Goal: Task Accomplishment & Management: Complete application form

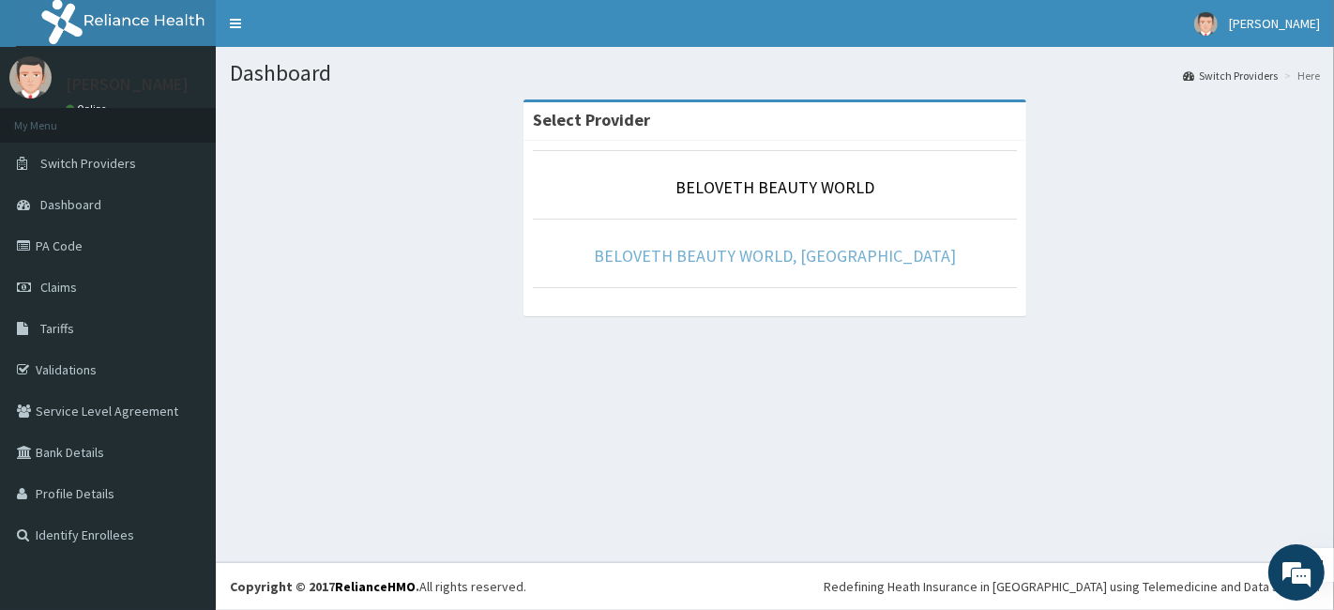
click at [788, 251] on link "BELOVETH BEAUTY WORLD, IBADAN" at bounding box center [775, 256] width 362 height 22
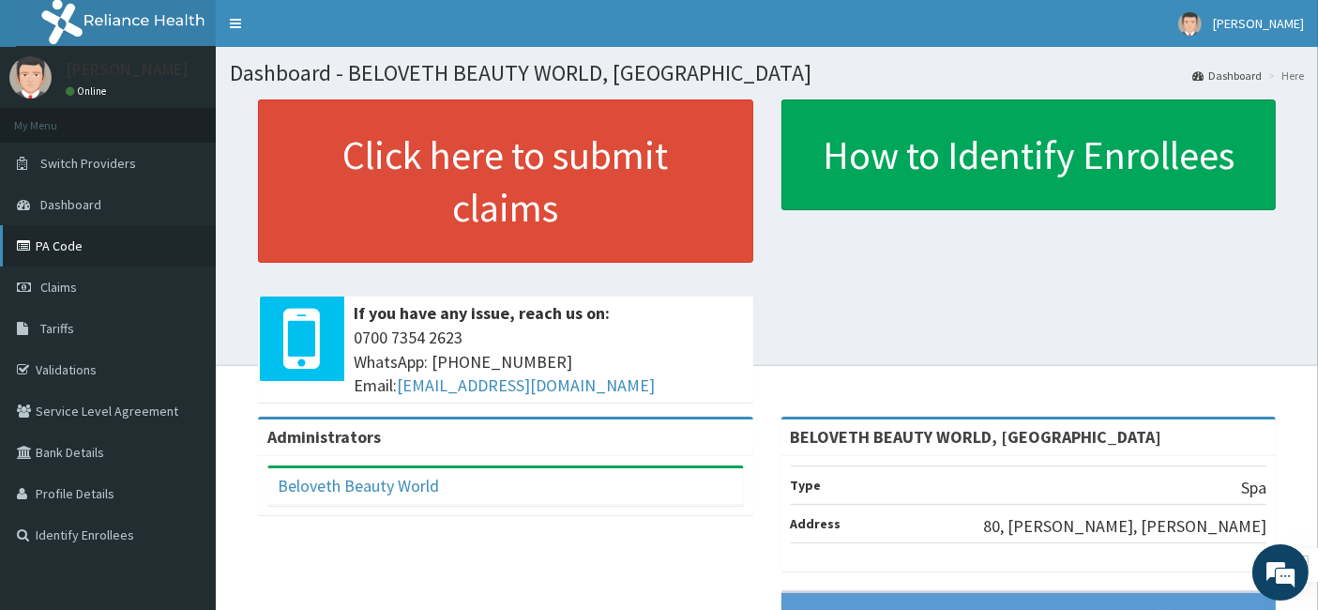
click at [68, 264] on link "PA Code" at bounding box center [108, 245] width 216 height 41
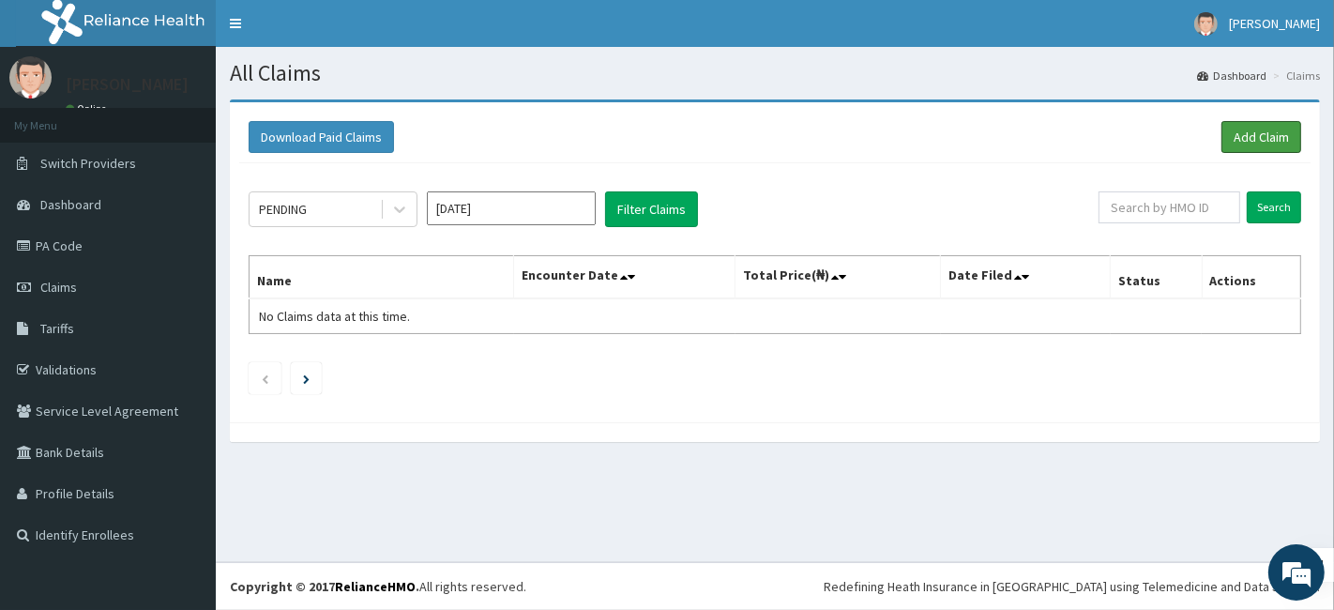
click at [1236, 125] on link "Add Claim" at bounding box center [1262, 137] width 80 height 32
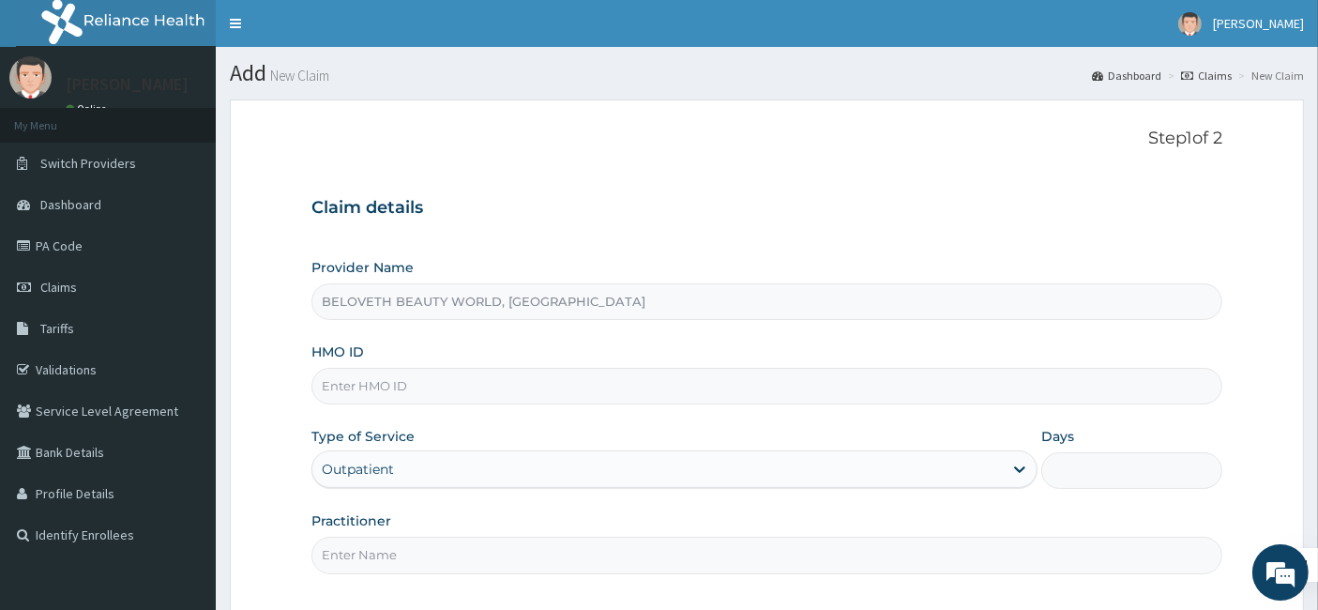
type input "BELOVETH BEAUTY WORLD, [GEOGRAPHIC_DATA]"
type input "1"
click at [349, 392] on input "HMO ID" at bounding box center [768, 386] width 912 height 37
type input "sfa/15485/a"
click at [449, 548] on input "Practitioner" at bounding box center [768, 555] width 912 height 37
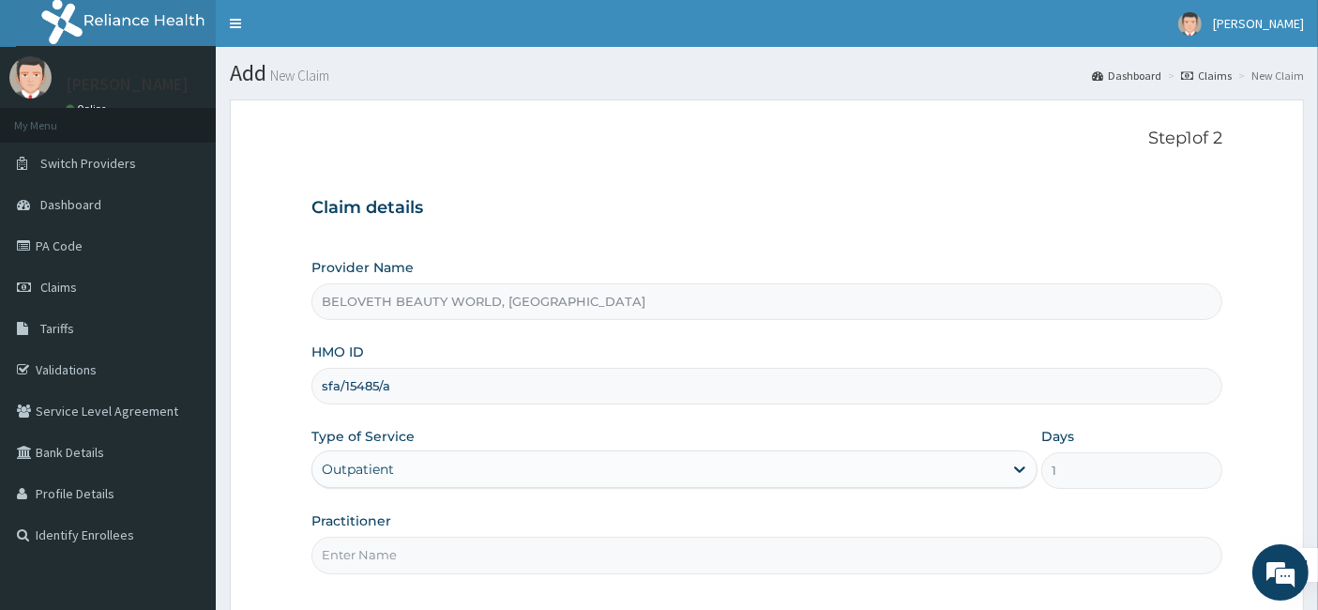
type input "Oyindamola"
click at [659, 511] on div "Practitioner Oyindamola" at bounding box center [768, 542] width 912 height 62
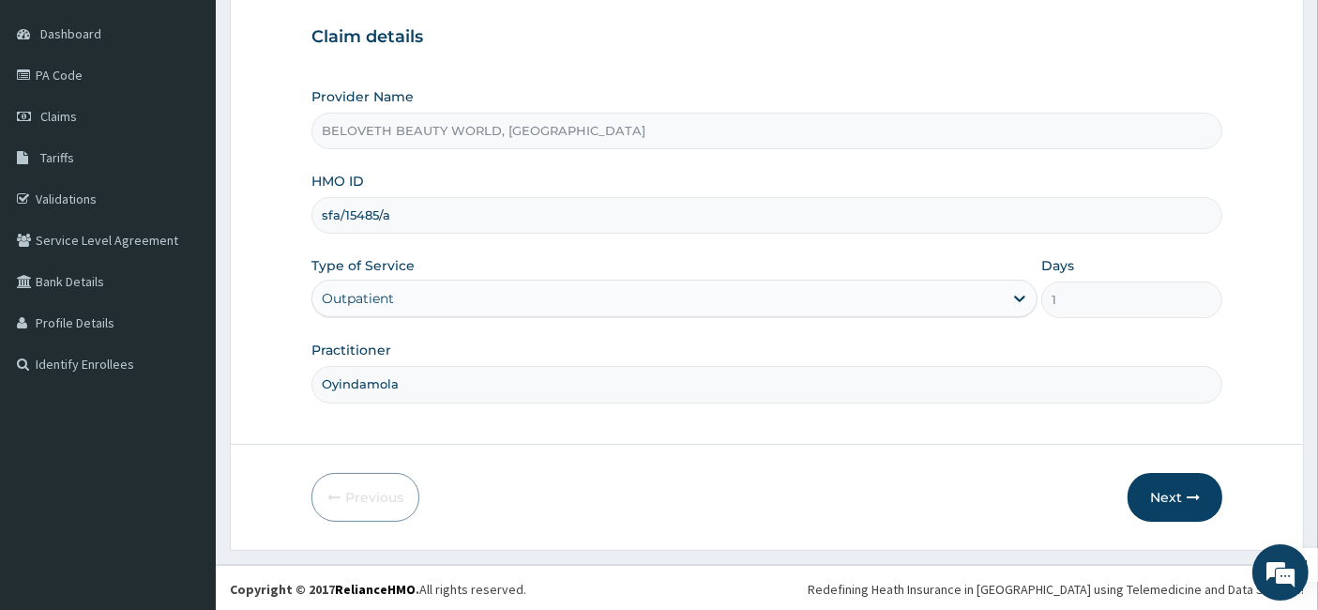
scroll to position [172, 0]
click at [1171, 502] on button "Next" at bounding box center [1175, 496] width 95 height 49
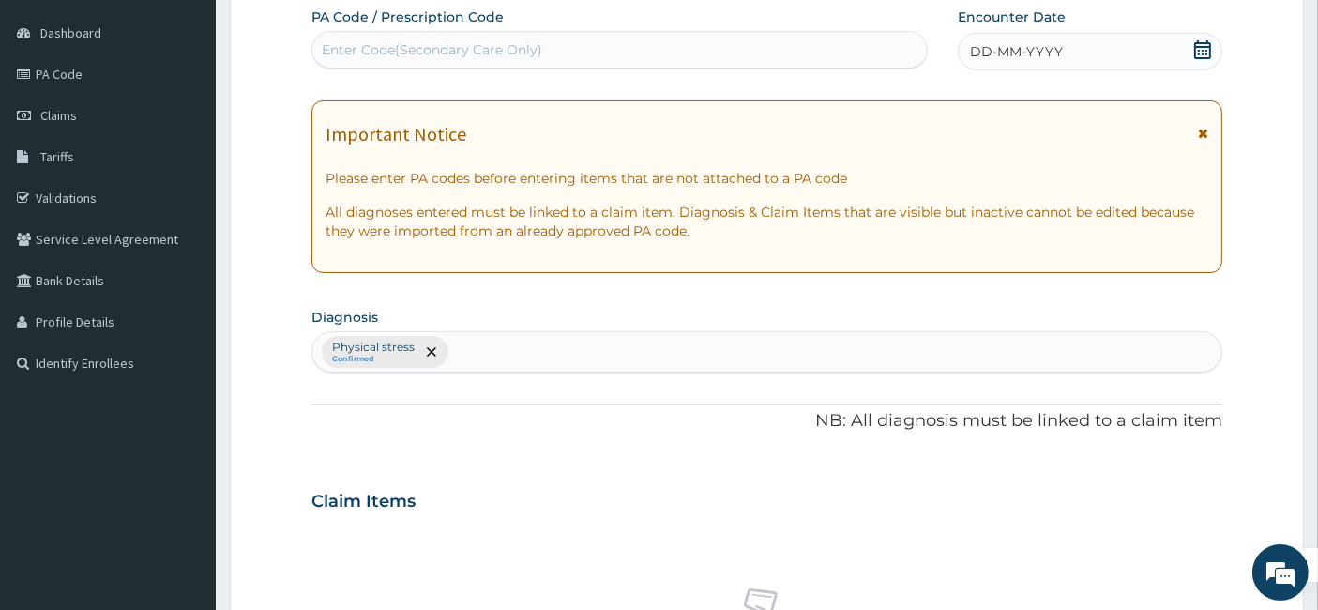
click at [370, 54] on div "Enter Code(Secondary Care Only)" at bounding box center [432, 49] width 220 height 19
paste input "PA/156B8E"
type input "PA/156B8E"
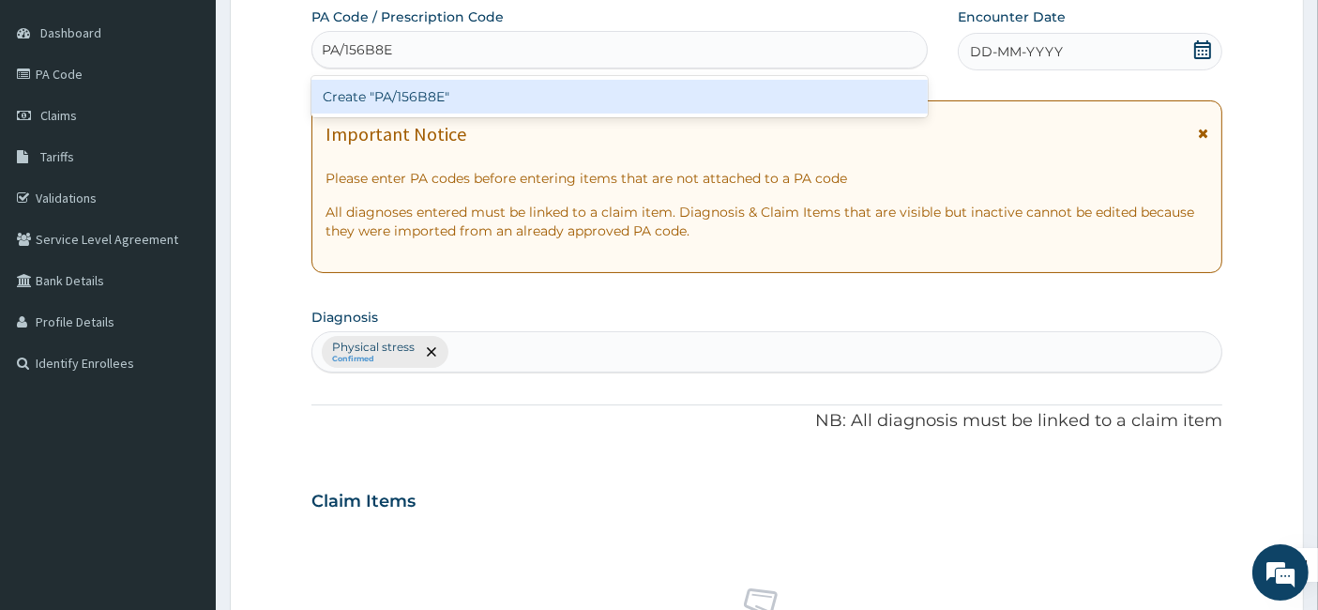
click at [430, 94] on div "Create "PA/156B8E"" at bounding box center [620, 97] width 617 height 34
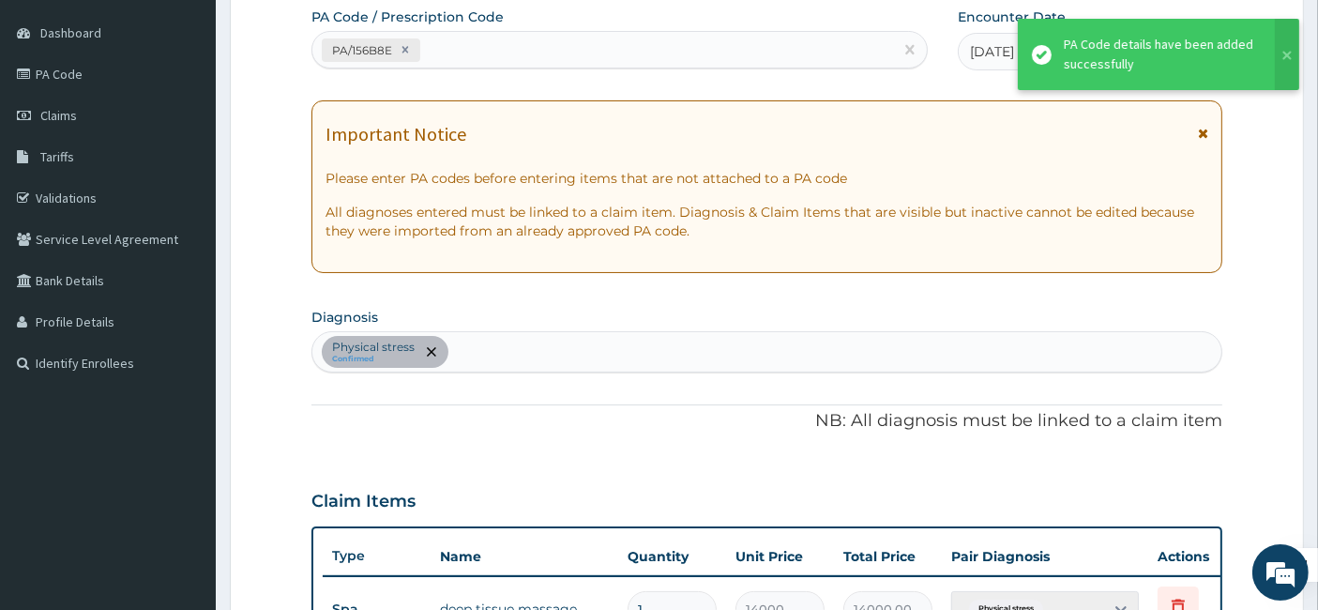
scroll to position [186, 0]
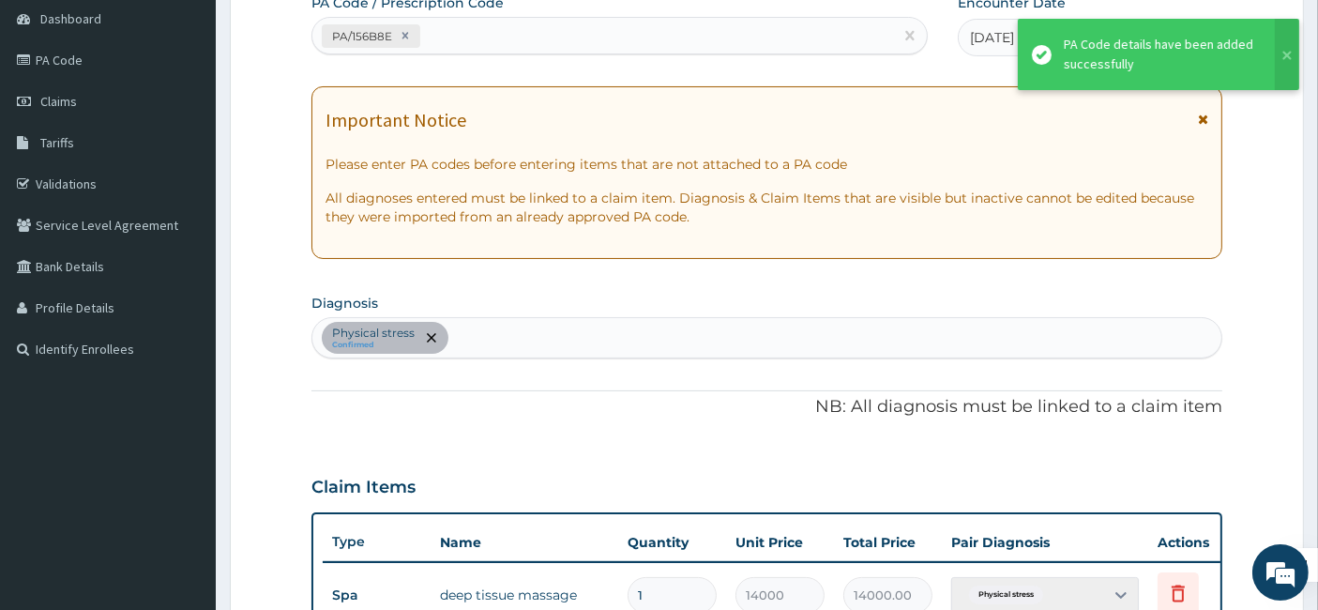
click at [1209, 470] on div "Claim Items" at bounding box center [768, 483] width 912 height 49
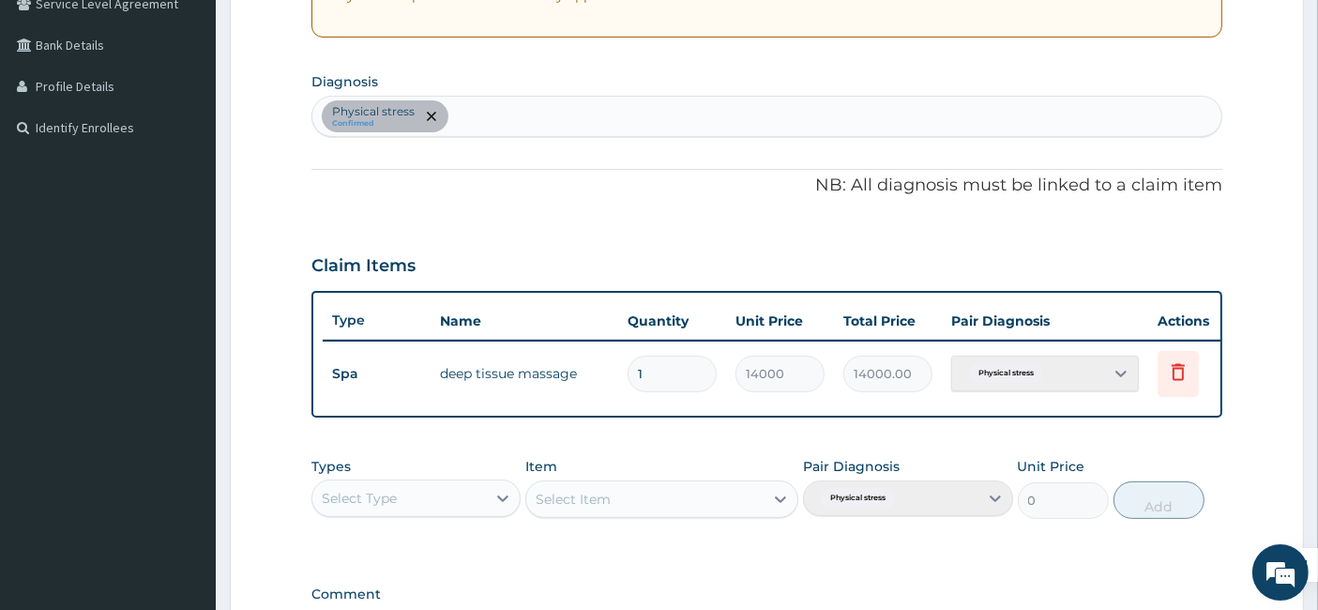
scroll to position [478, 0]
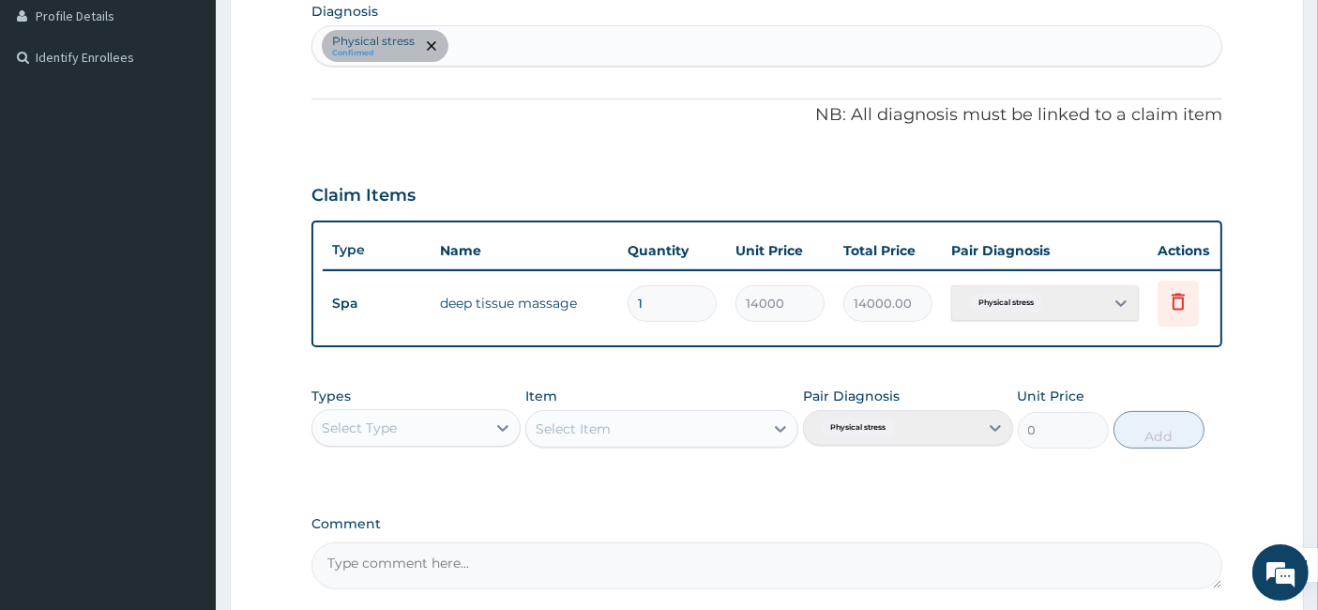
click at [1075, 484] on div "Types Select Type Item Select Item Pair Diagnosis Physical stress Unit Price 0 …" at bounding box center [768, 431] width 912 height 109
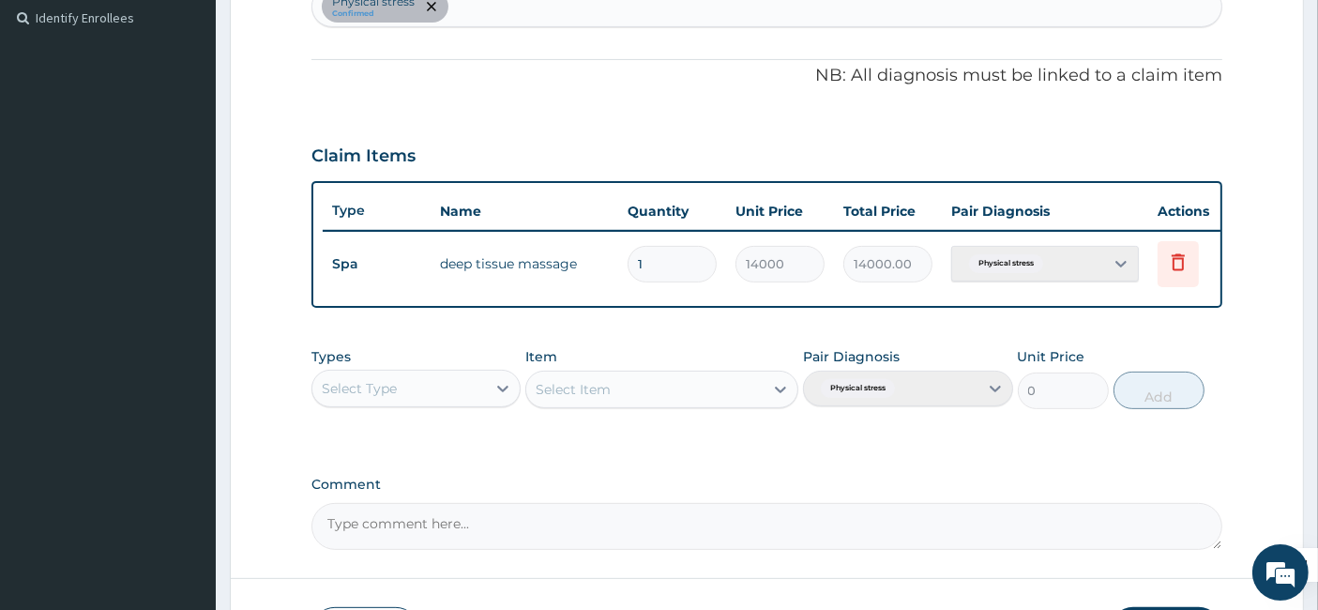
click at [1136, 475] on div "PA Code / Prescription Code PA/156B8E Encounter Date 13-08-2025 Important Notic…" at bounding box center [768, 106] width 912 height 888
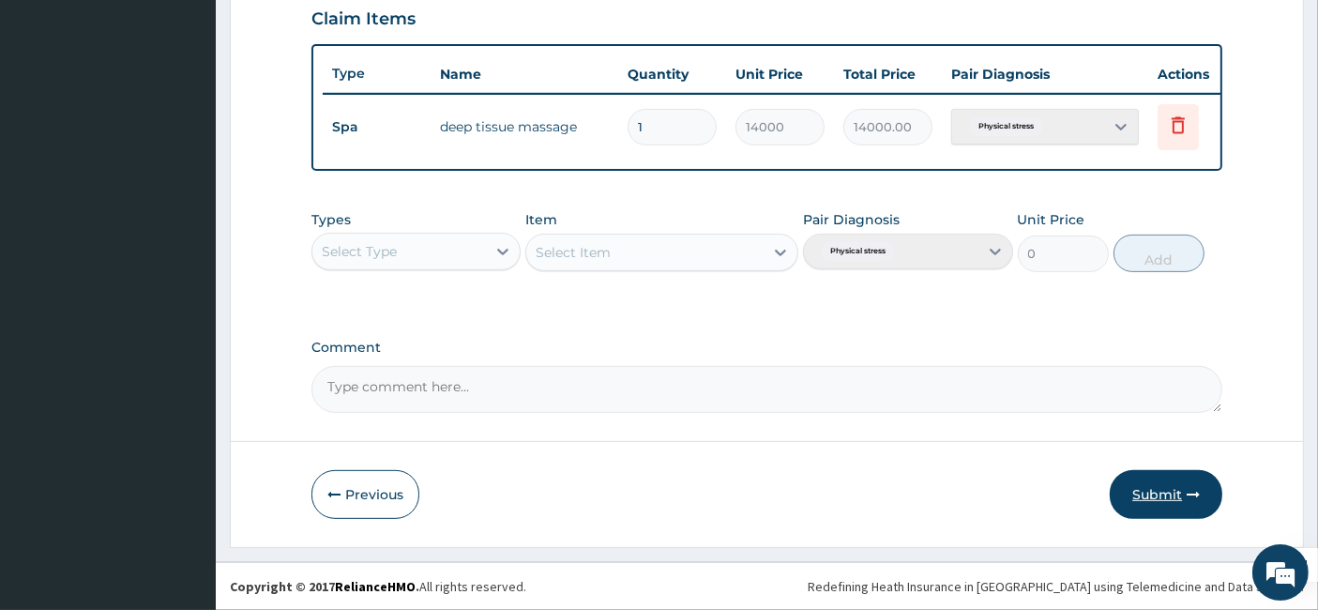
scroll to position [664, 0]
click at [1165, 494] on button "Submit" at bounding box center [1166, 494] width 113 height 49
